Goal: Information Seeking & Learning: Learn about a topic

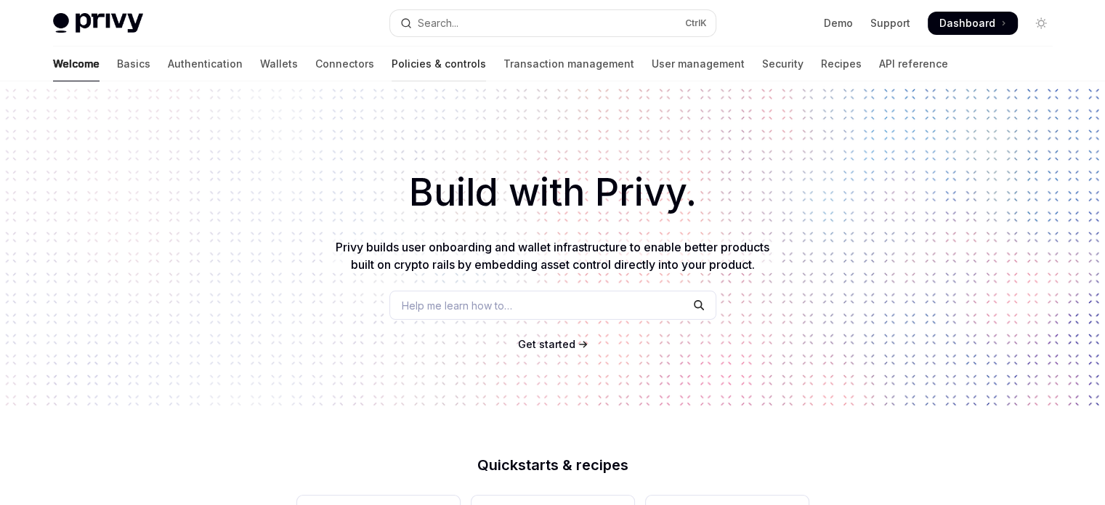
click at [392, 70] on link "Policies & controls" at bounding box center [439, 63] width 94 height 35
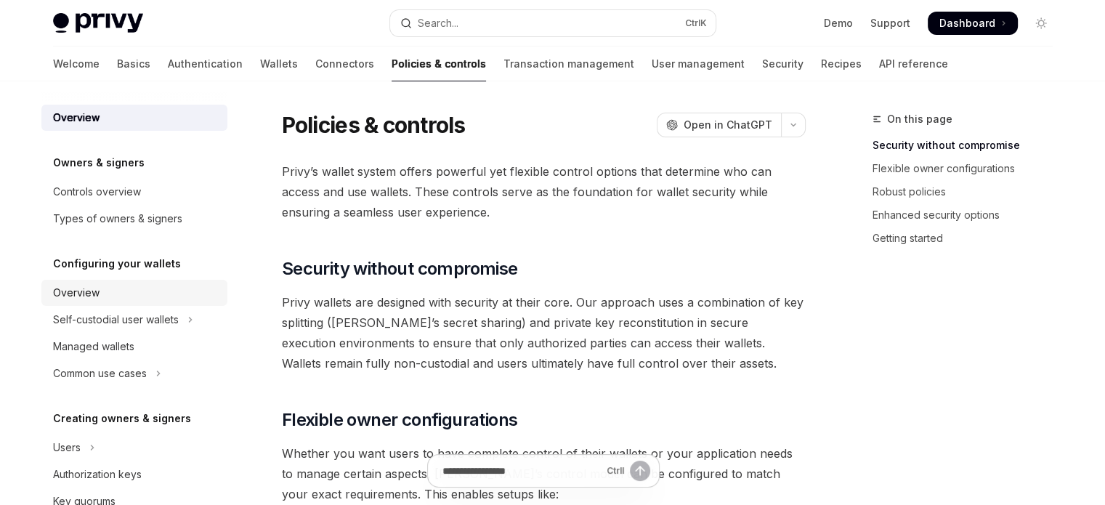
click at [86, 296] on div "Overview" at bounding box center [76, 292] width 46 height 17
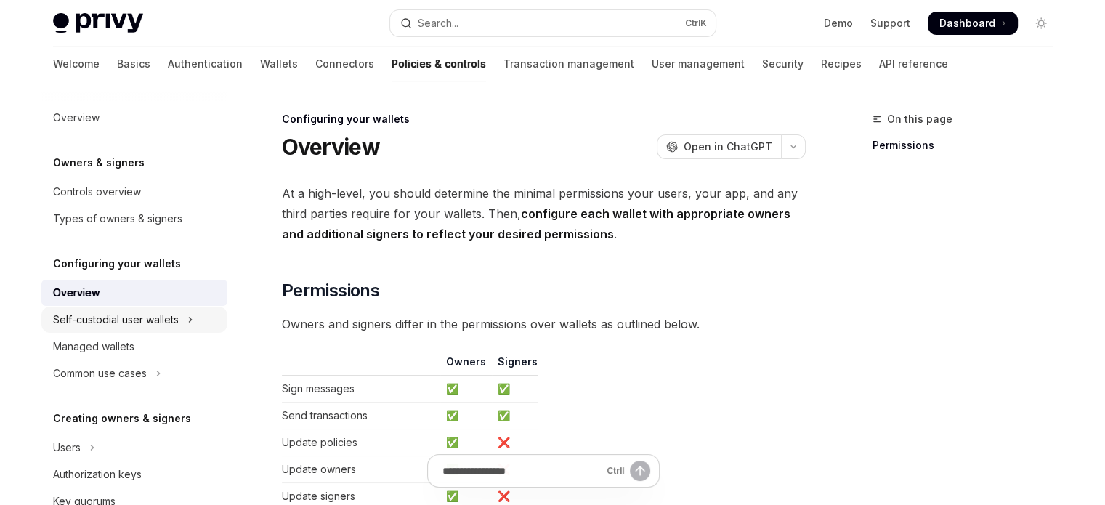
click at [119, 328] on button "Self-custodial user wallets" at bounding box center [134, 320] width 186 height 26
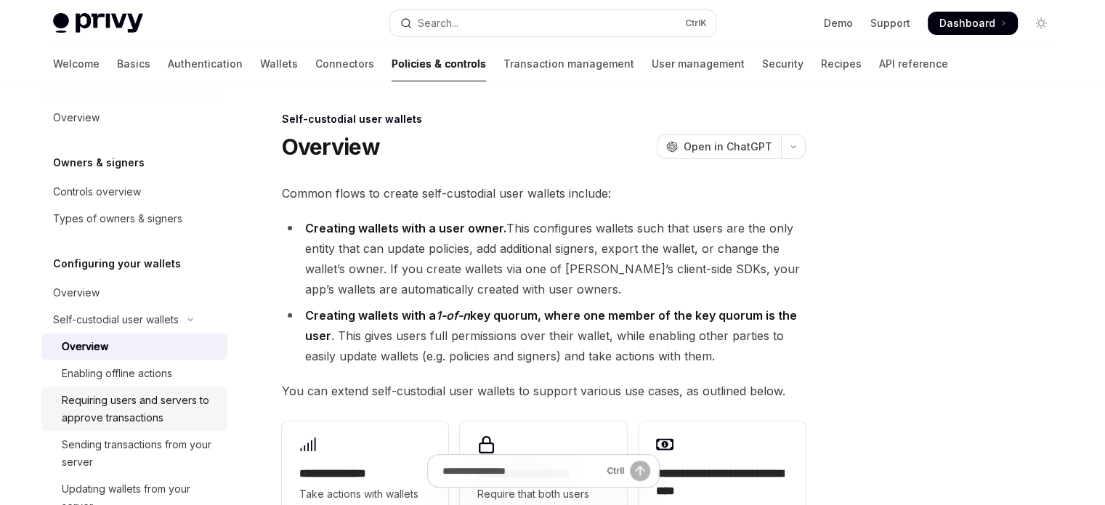
click at [110, 394] on div "Requiring users and servers to approve transactions" at bounding box center [140, 409] width 157 height 35
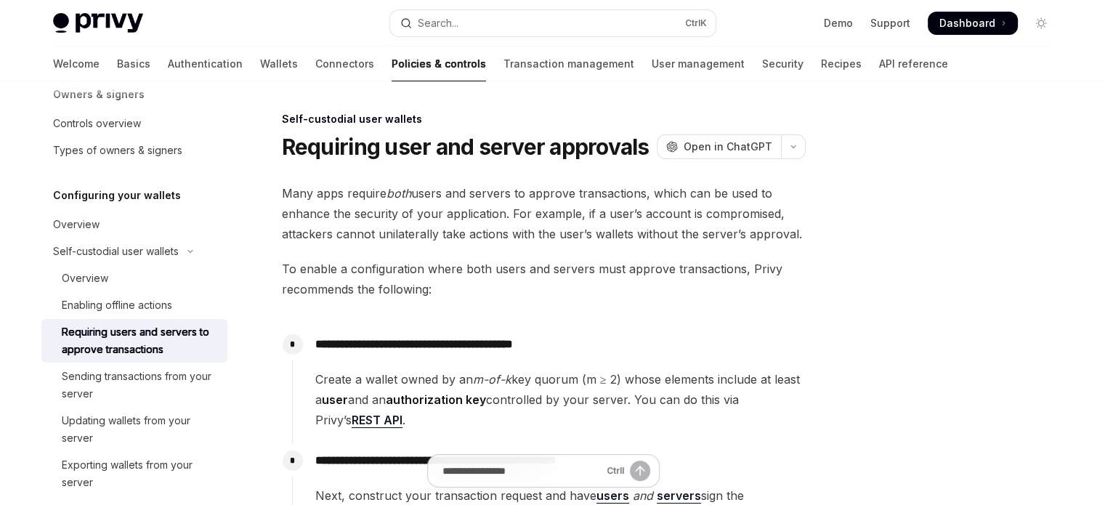
scroll to position [73, 0]
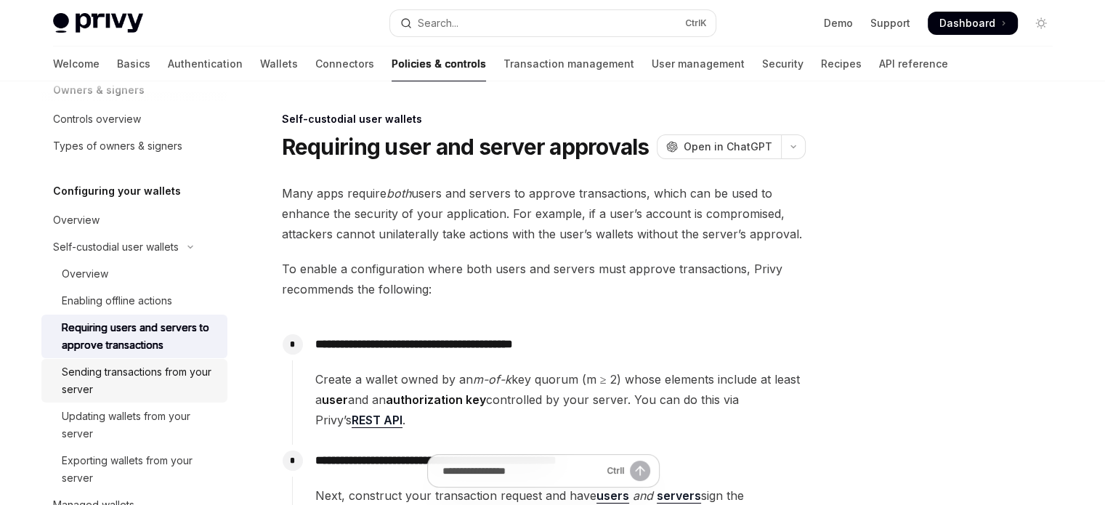
click at [110, 394] on div "Sending transactions from your server" at bounding box center [140, 380] width 157 height 35
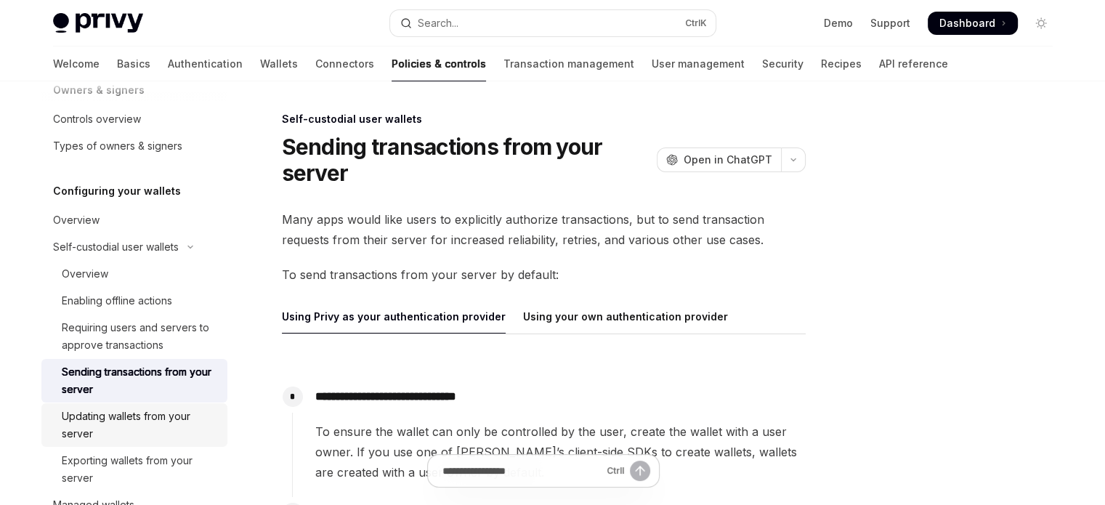
click at [110, 414] on div "Updating wallets from your server" at bounding box center [140, 424] width 157 height 35
click at [113, 442] on div "Updating wallets from your server" at bounding box center [140, 424] width 157 height 35
click at [131, 362] on link "Sending transactions from your server" at bounding box center [134, 381] width 186 height 44
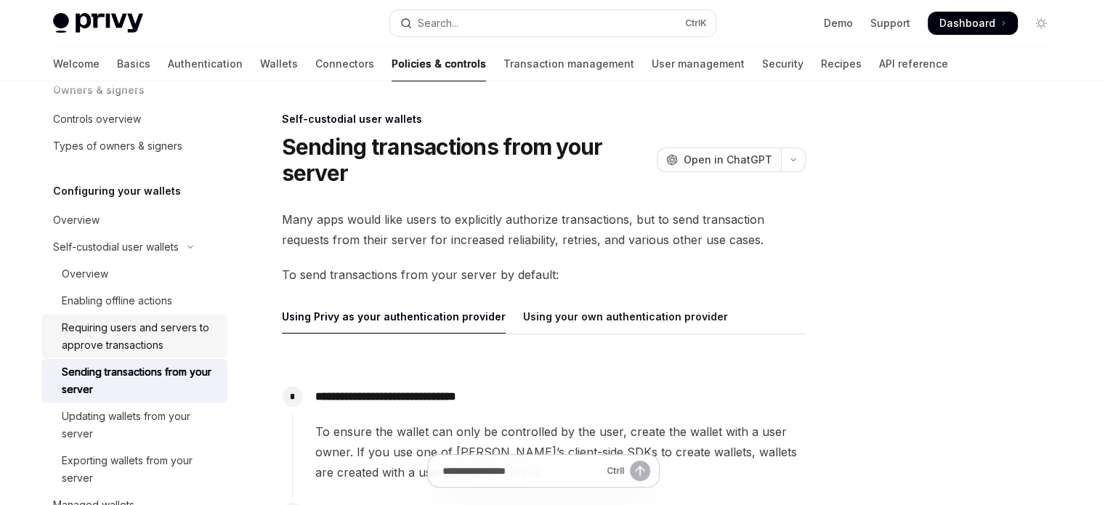
click at [134, 342] on div "Requiring users and servers to approve transactions" at bounding box center [140, 336] width 157 height 35
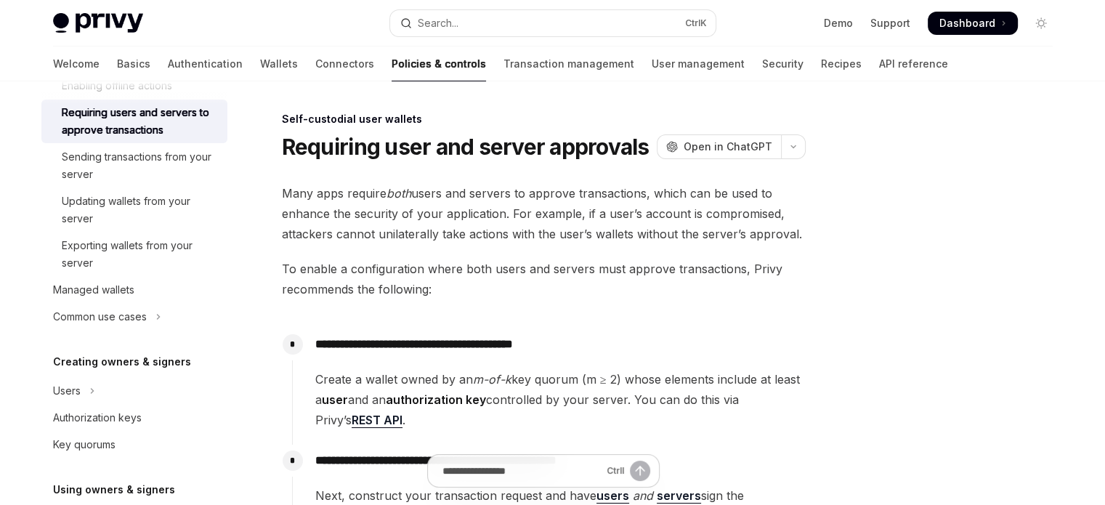
scroll to position [291, 0]
click at [117, 421] on div "Authorization keys" at bounding box center [97, 414] width 89 height 17
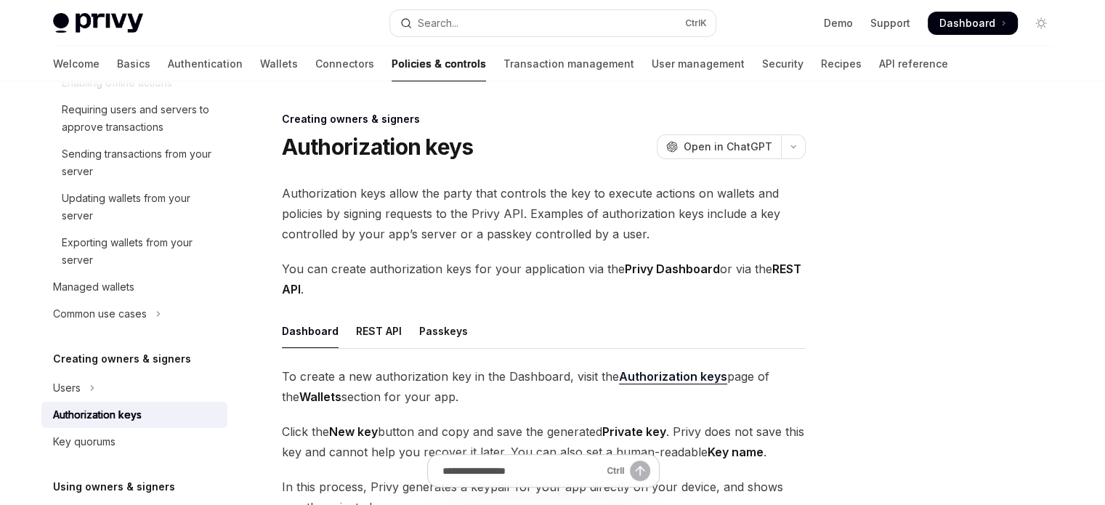
click at [117, 426] on link "Authorization keys" at bounding box center [134, 415] width 186 height 26
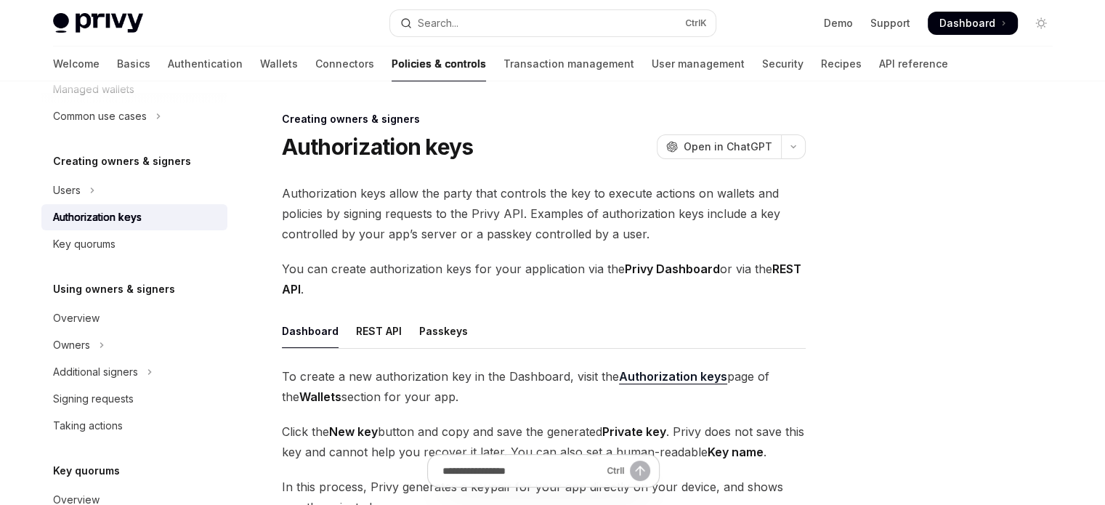
scroll to position [508, 0]
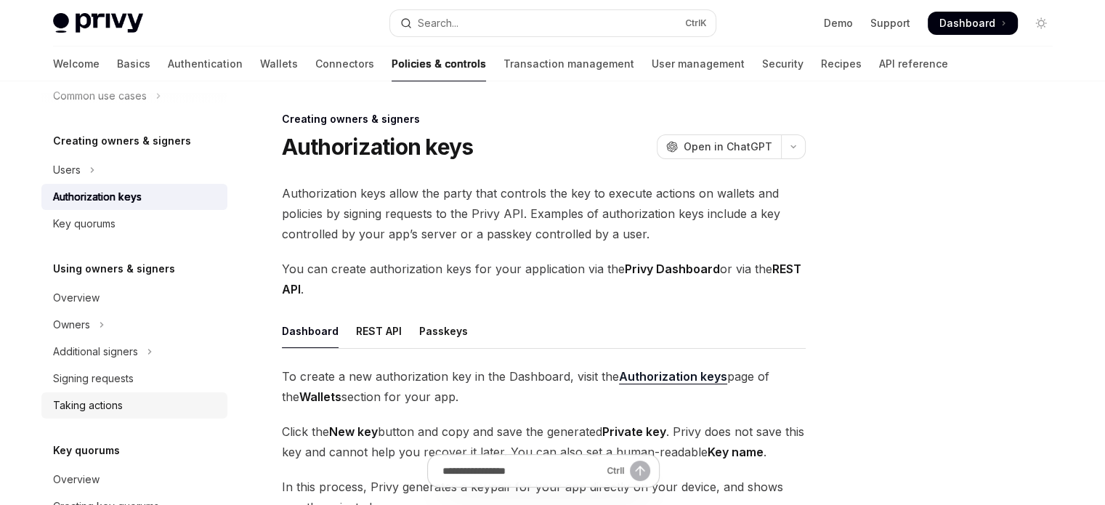
click at [117, 418] on link "Taking actions" at bounding box center [134, 405] width 186 height 26
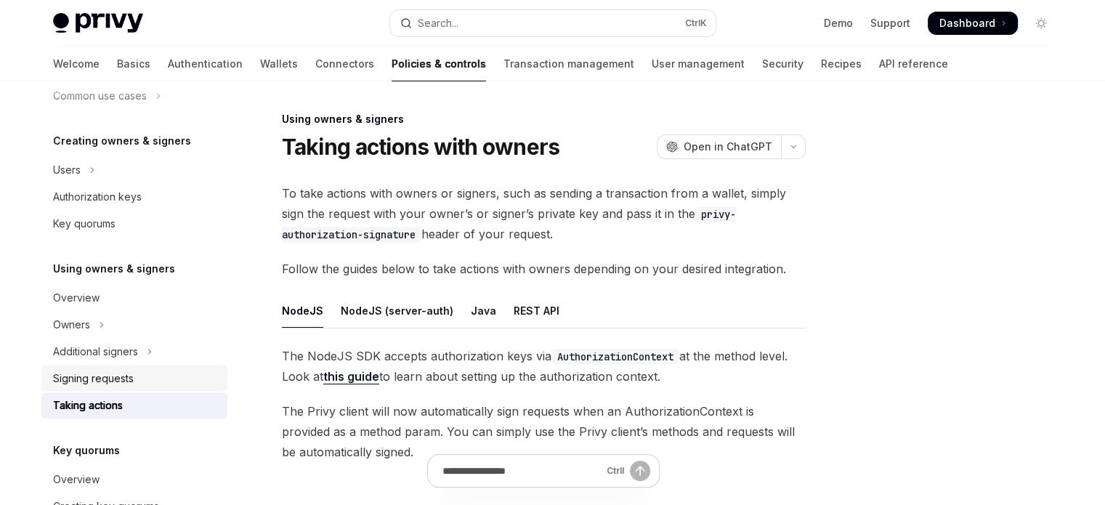
click at [110, 389] on link "Signing requests" at bounding box center [134, 378] width 186 height 26
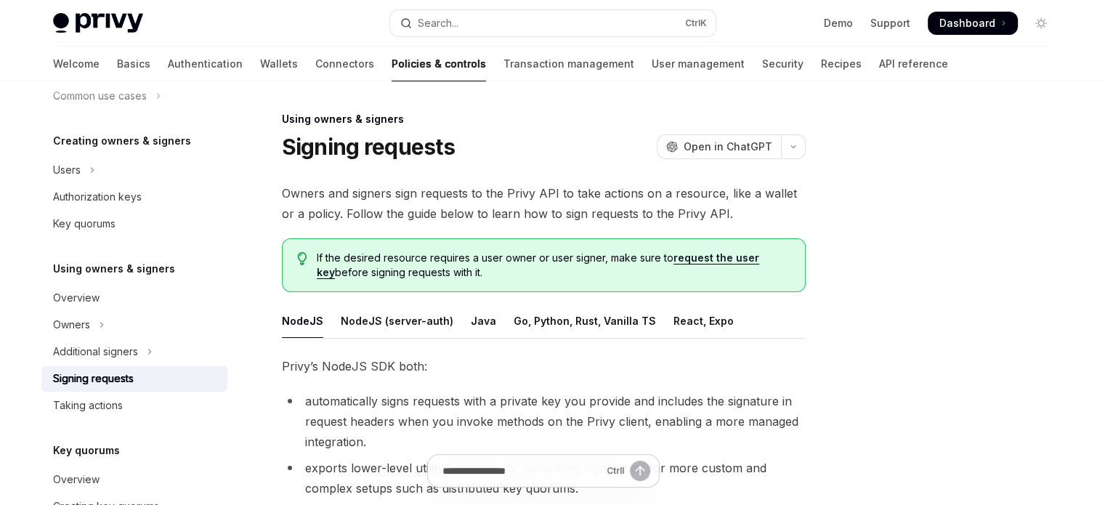
click at [110, 423] on div "Overview Owners & signers Controls overview Types of owners & signers Configuri…" at bounding box center [134, 162] width 186 height 1132
click at [108, 463] on div "Key quorums Overview Creating key quorums Signing requests" at bounding box center [134, 494] width 186 height 105
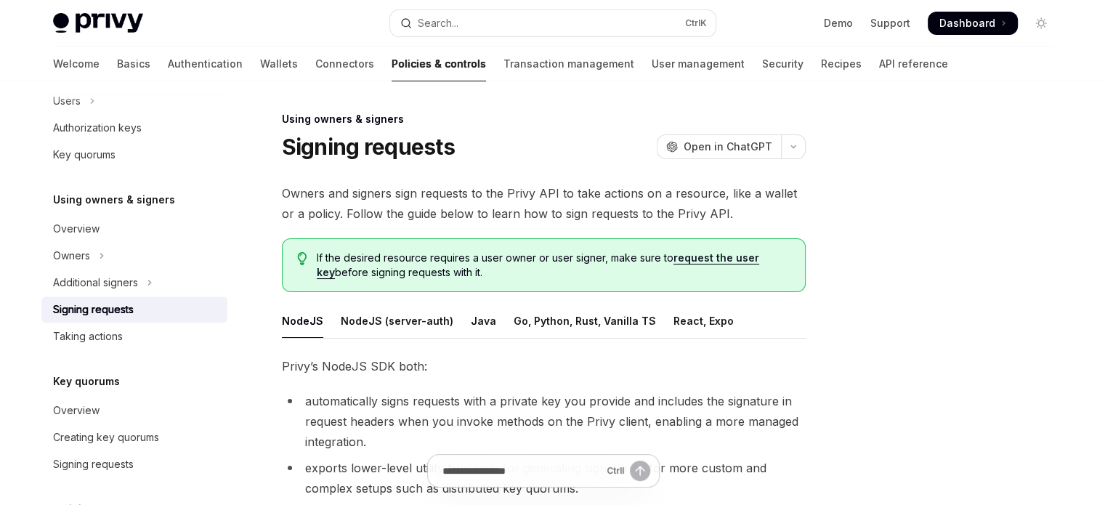
scroll to position [581, 0]
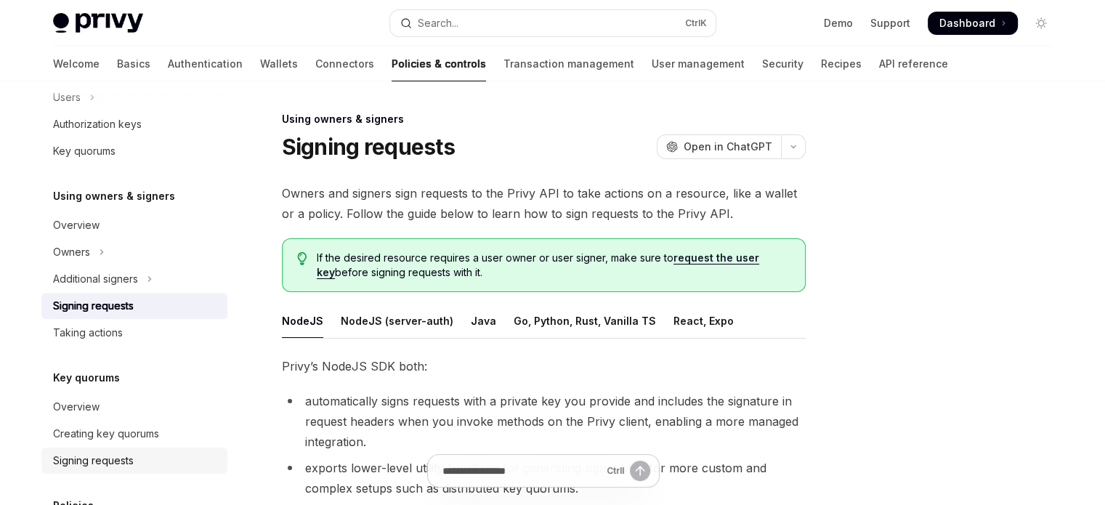
click at [110, 455] on div "Signing requests" at bounding box center [93, 460] width 81 height 17
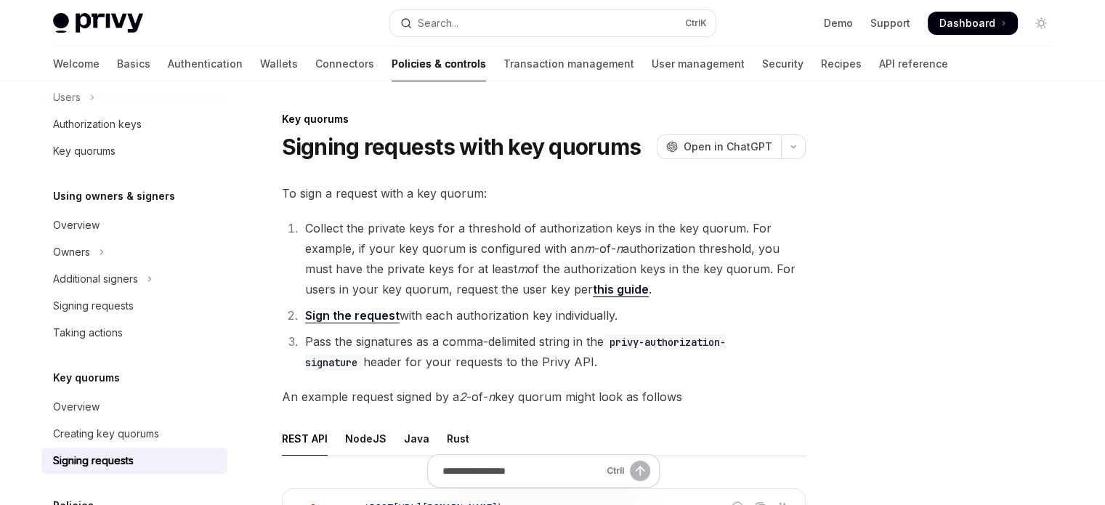
click at [90, 469] on div "Signing requests" at bounding box center [93, 460] width 81 height 17
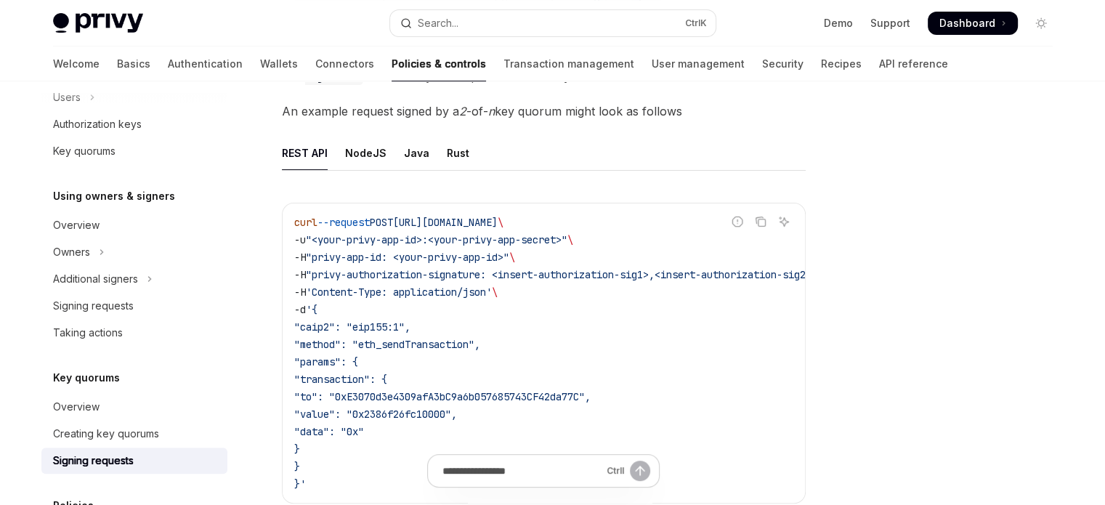
scroll to position [291, 0]
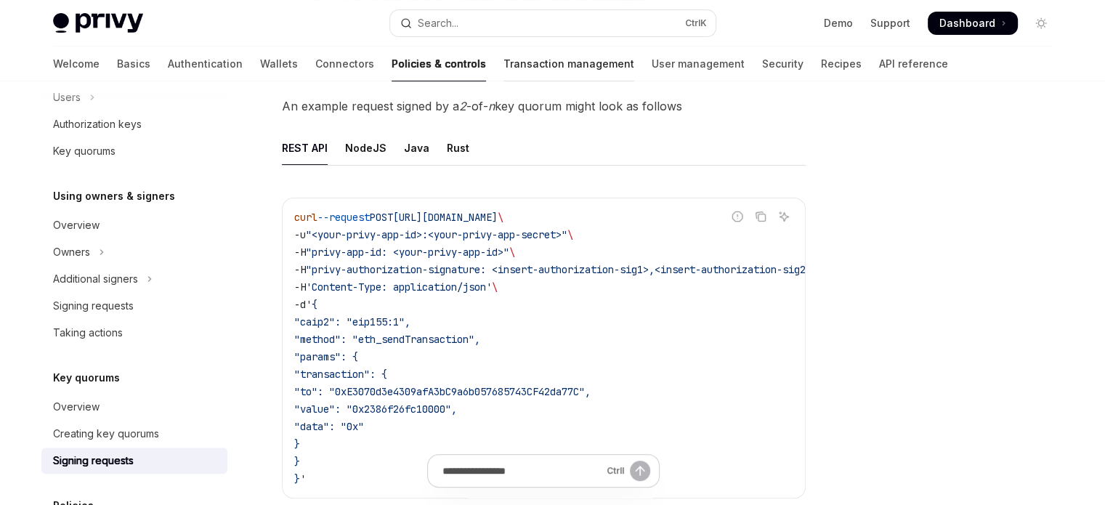
click at [503, 70] on link "Transaction management" at bounding box center [568, 63] width 131 height 35
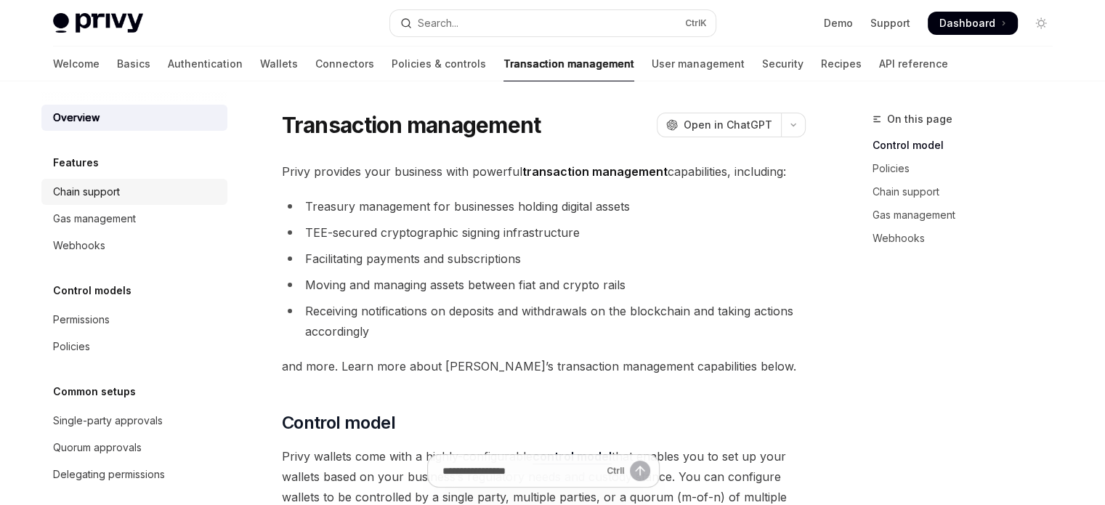
click at [140, 190] on div "Chain support" at bounding box center [136, 191] width 166 height 17
type textarea "*"
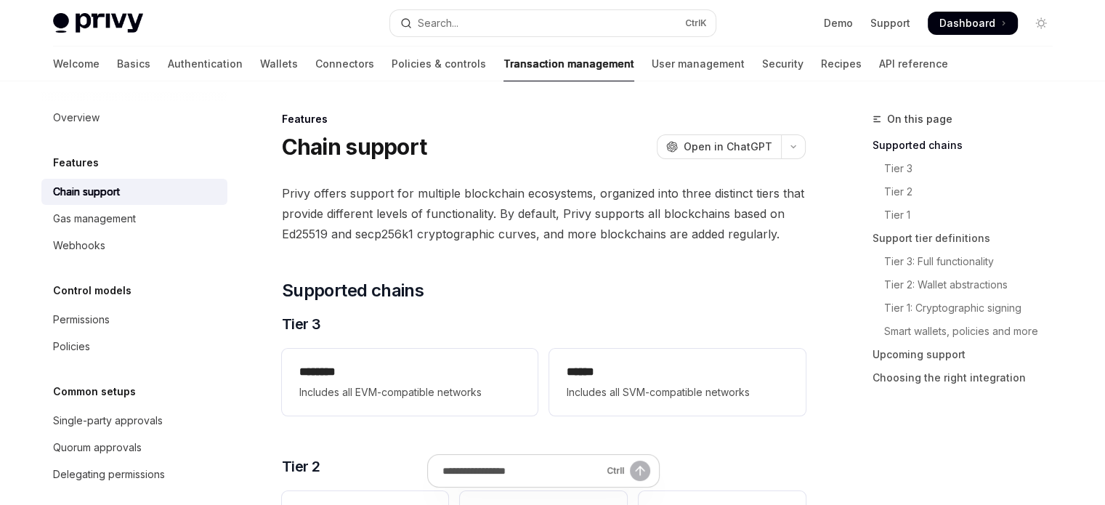
click at [505, 191] on span "Privy offers support for multiple blockchain ecosystems, organized into three d…" at bounding box center [544, 213] width 524 height 61
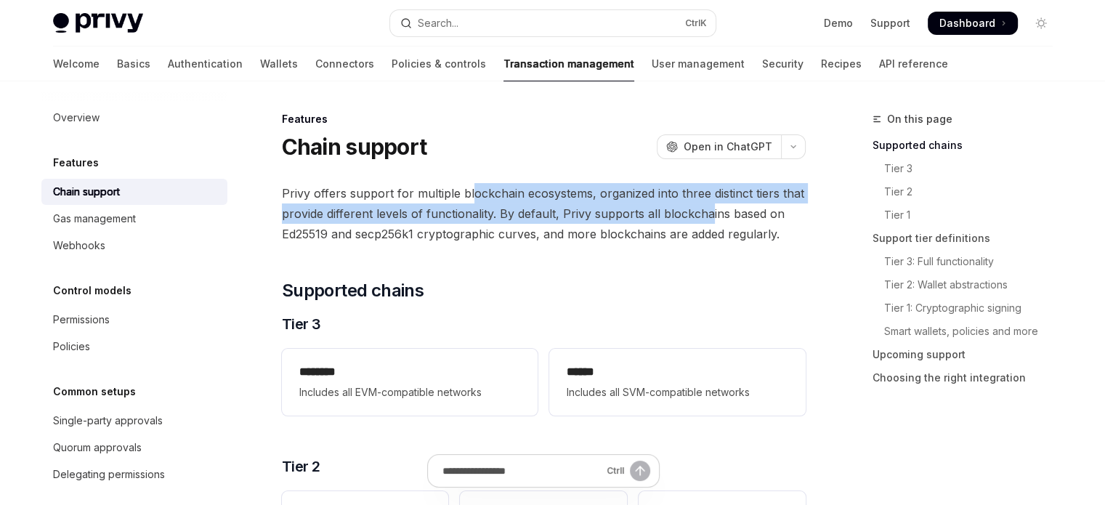
drag, startPoint x: 469, startPoint y: 200, endPoint x: 709, endPoint y: 211, distance: 240.7
click at [709, 211] on span "Privy offers support for multiple blockchain ecosystems, organized into three d…" at bounding box center [544, 213] width 524 height 61
